Goal: Task Accomplishment & Management: Manage account settings

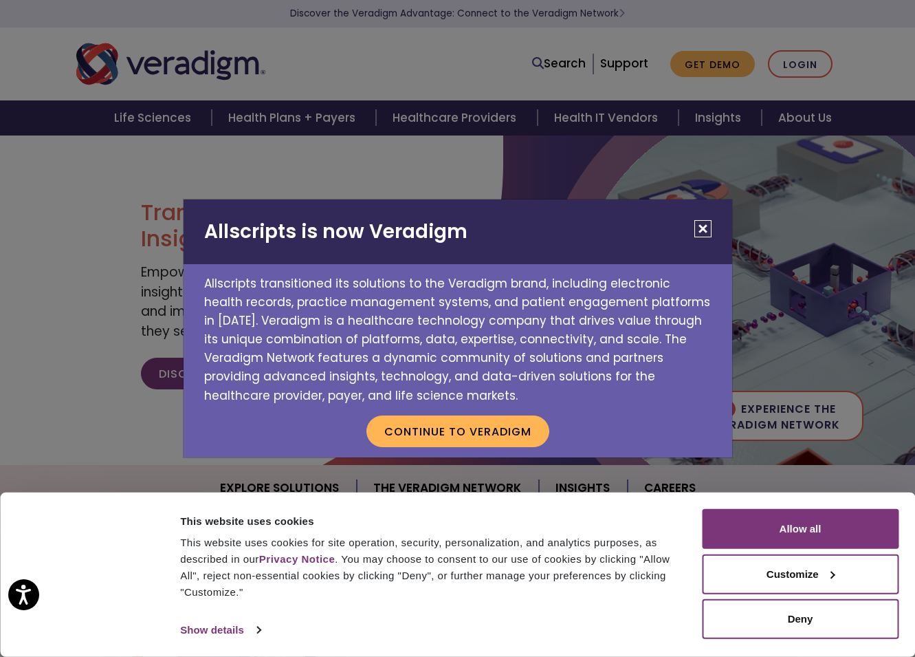
click at [704, 222] on button "Close" at bounding box center [702, 228] width 17 height 17
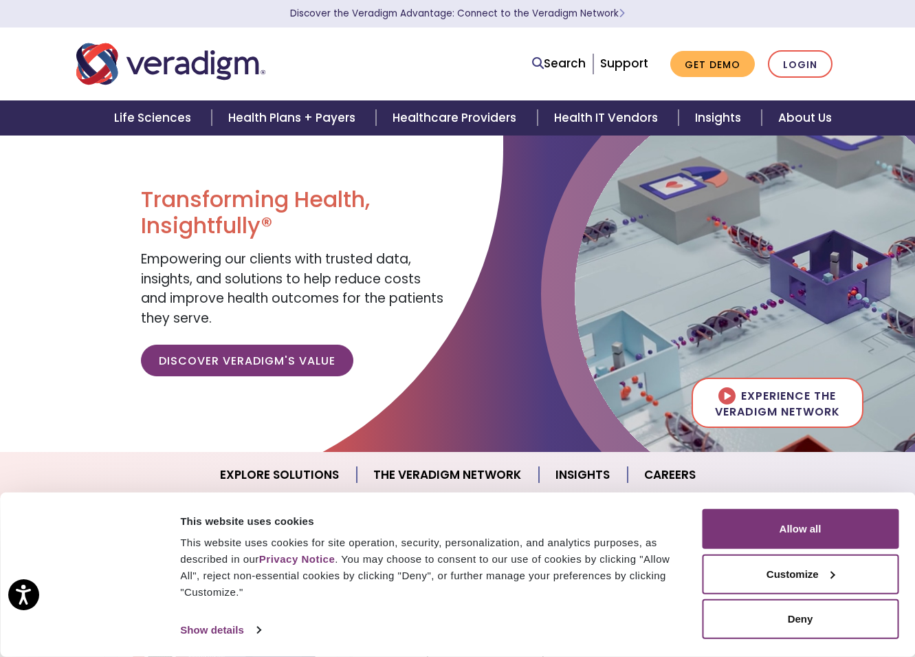
scroll to position [14, 0]
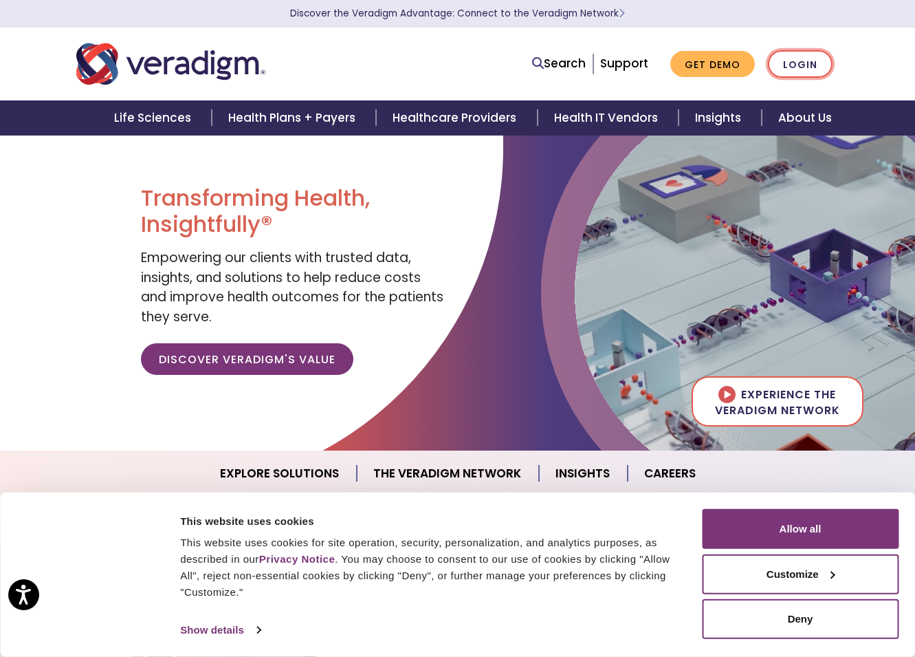
click at [808, 56] on link "Login" at bounding box center [800, 64] width 65 height 28
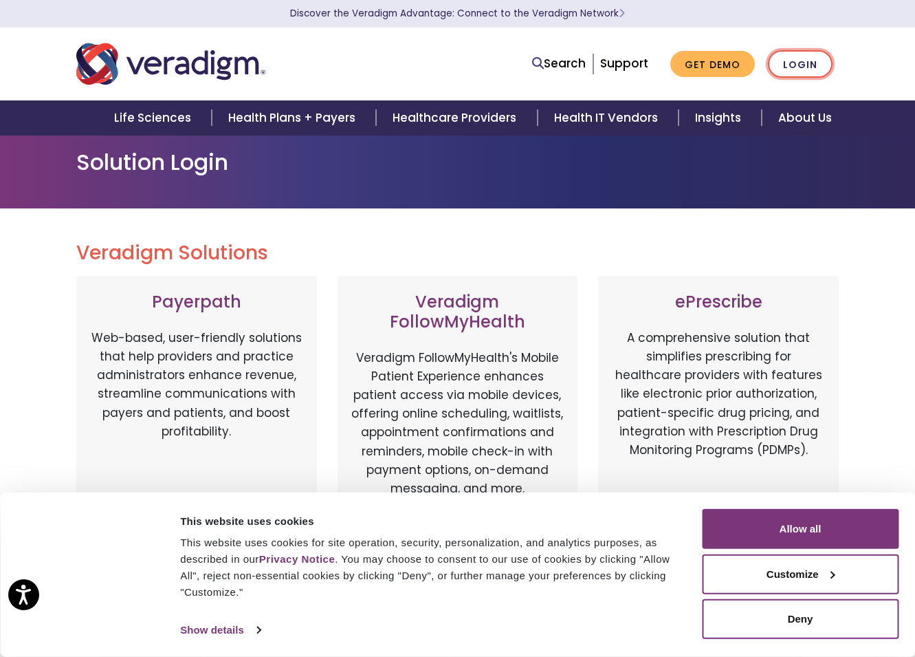
scroll to position [12, 0]
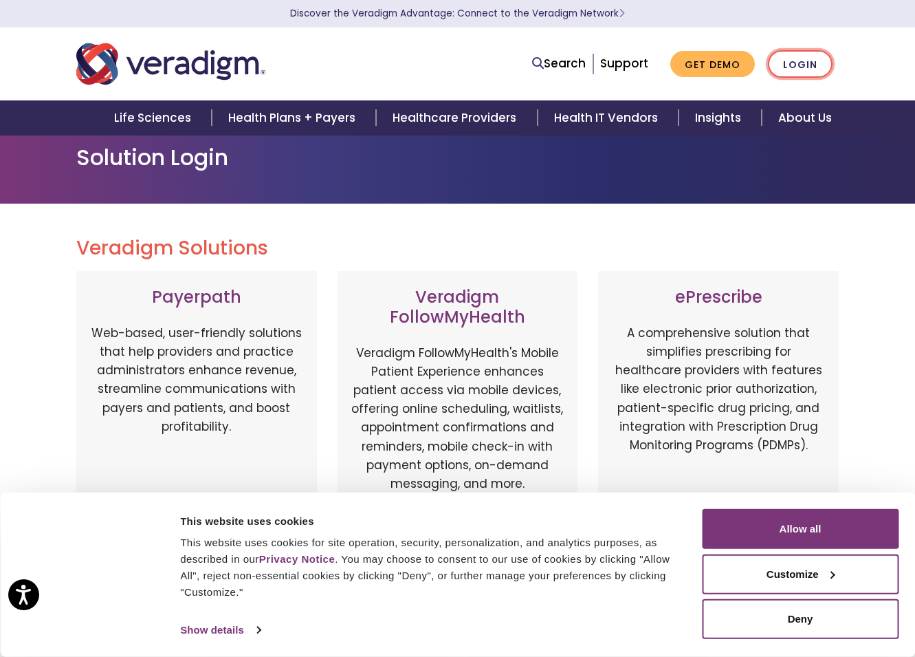
click at [805, 61] on link "Login" at bounding box center [800, 64] width 65 height 28
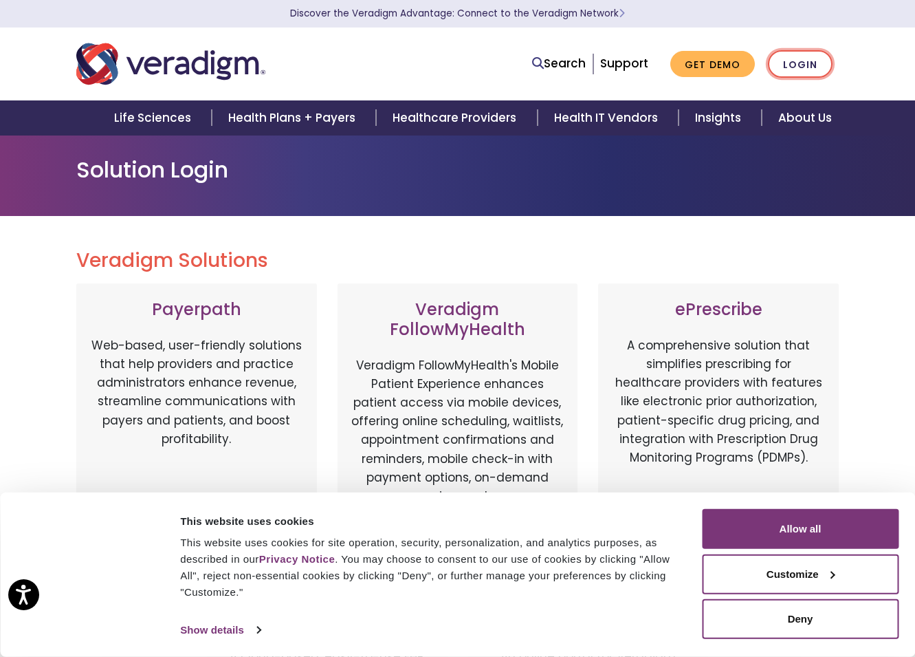
click at [787, 58] on link "Login" at bounding box center [800, 64] width 65 height 28
